Goal: Navigation & Orientation: Find specific page/section

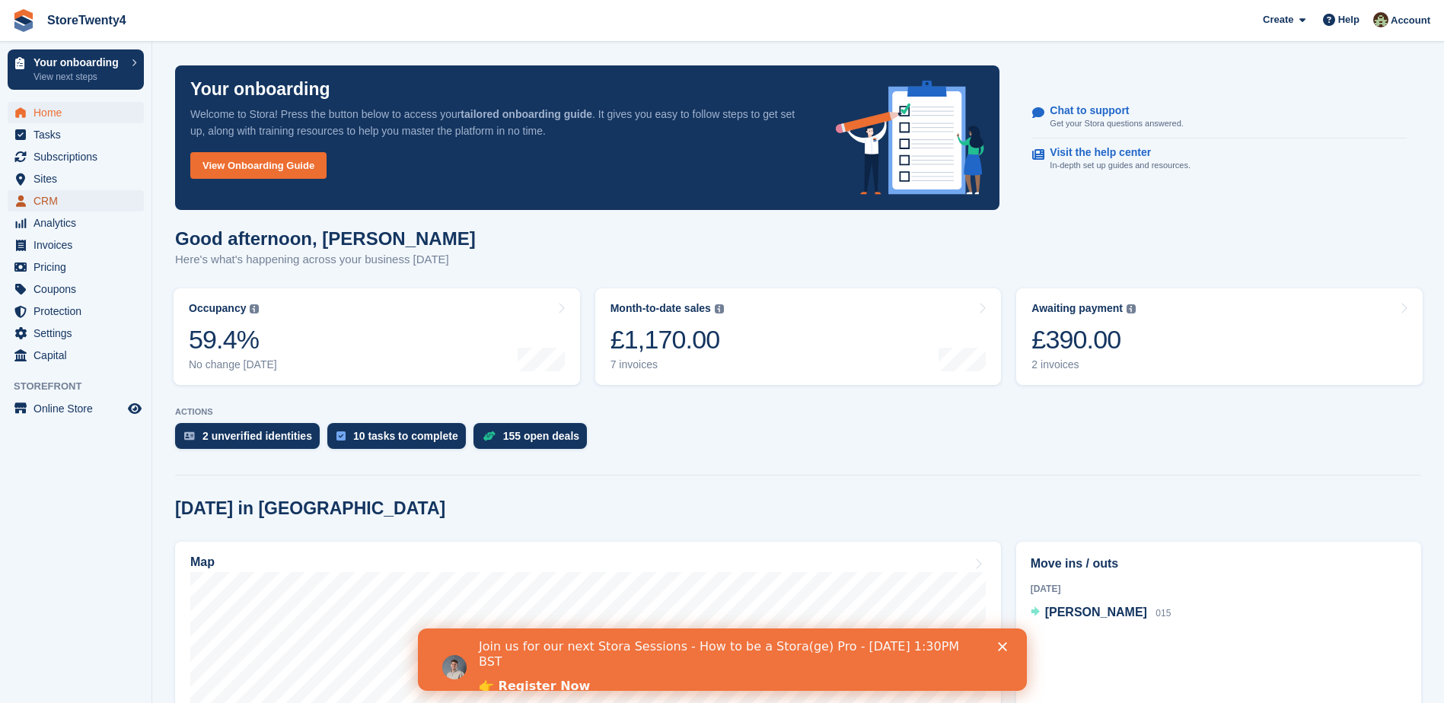
click at [41, 193] on span "CRM" at bounding box center [78, 200] width 91 height 21
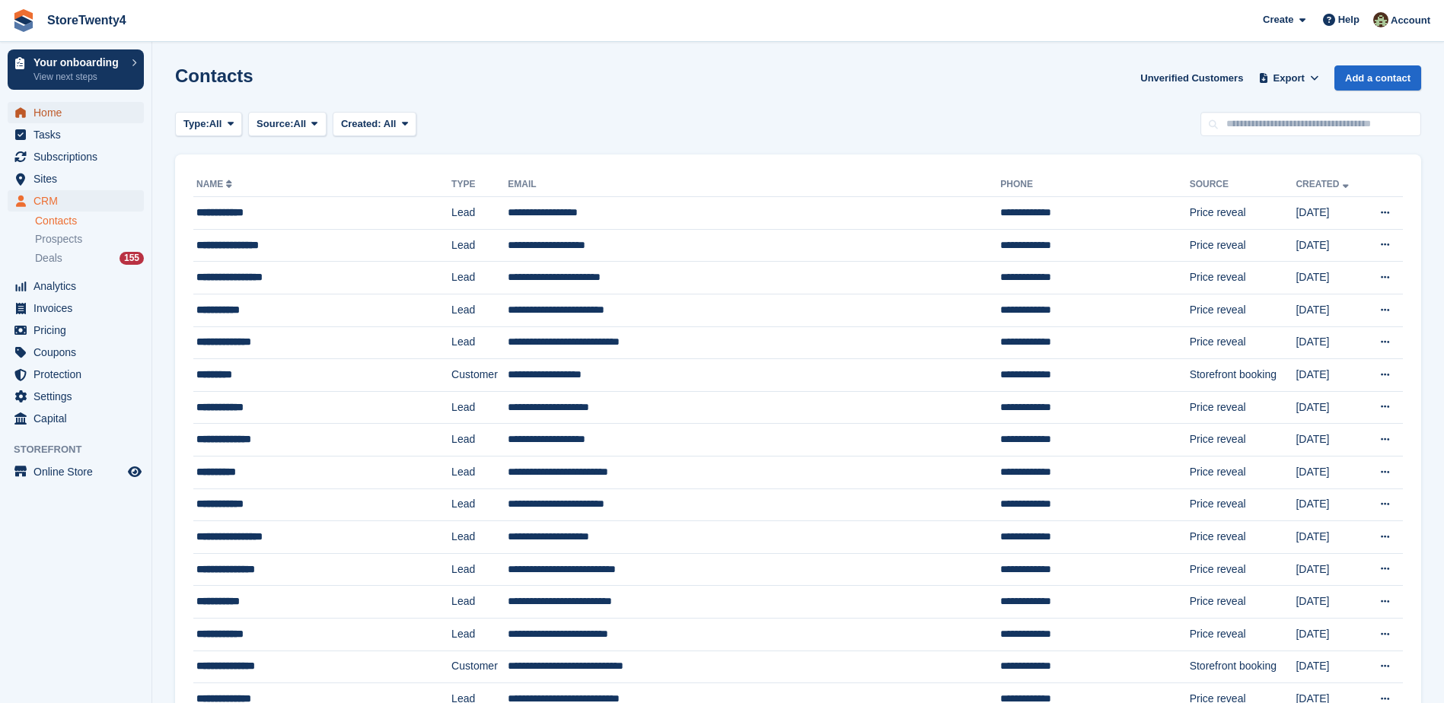
click at [55, 113] on span "Home" at bounding box center [78, 112] width 91 height 21
